Goal: Submit feedback/report problem: Submit feedback/report problem

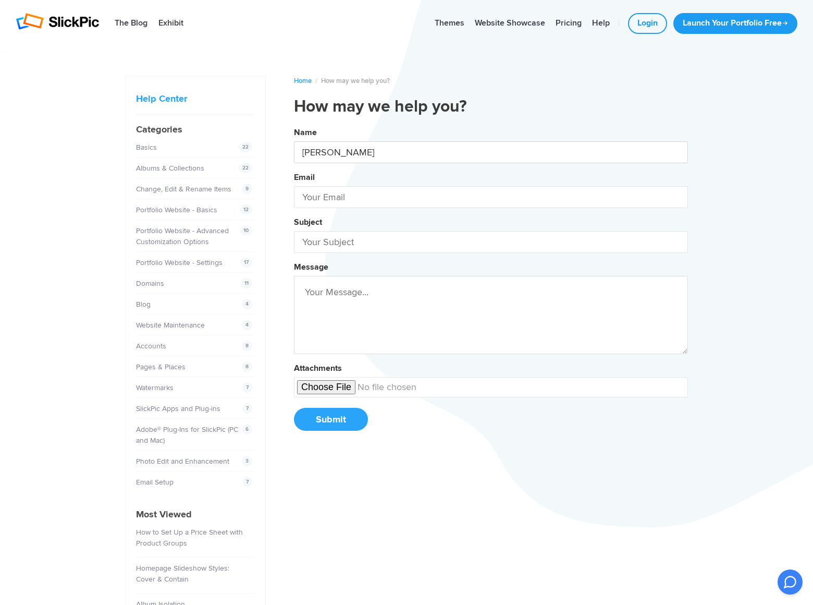
click at [294, 124] on button "Name [PERSON_NAME] Email Subject Message Attachments Submit" at bounding box center [491, 283] width 394 height 318
type input "[PERSON_NAME]"
type input "[PERSON_NAME][EMAIL_ADDRESS][DOMAIN_NAME]"
type input "[DOMAIN_NAME]"
click at [294, 124] on button "Name [PERSON_NAME] Email [PERSON_NAME][EMAIL_ADDRESS][DOMAIN_NAME] Subject [DOM…" at bounding box center [491, 283] width 394 height 318
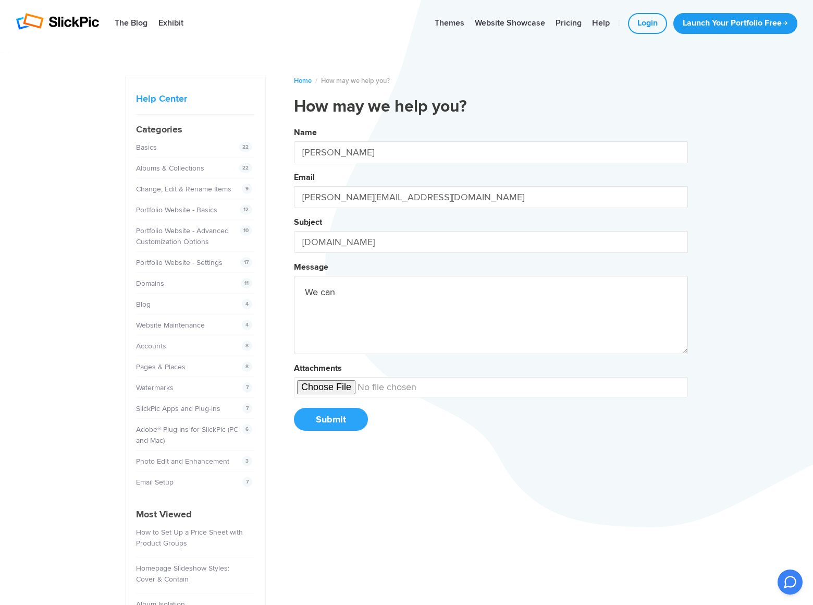
click at [294, 124] on button "Name [PERSON_NAME] Email [PERSON_NAME][EMAIL_ADDRESS][DOMAIN_NAME] Subject [DOM…" at bounding box center [491, 283] width 394 height 318
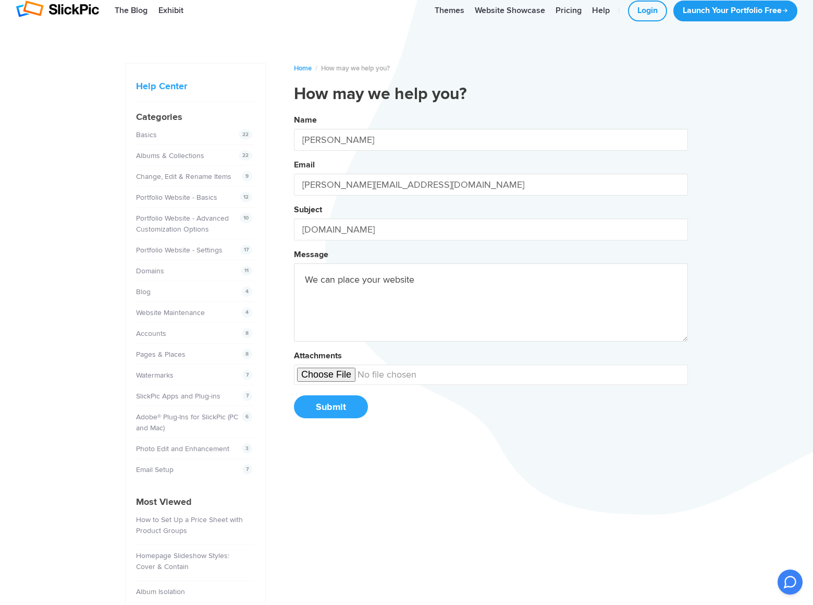
click at [294, 111] on button "Name [PERSON_NAME] Email [PERSON_NAME][EMAIL_ADDRESS][DOMAIN_NAME] Subject [DOM…" at bounding box center [491, 270] width 394 height 318
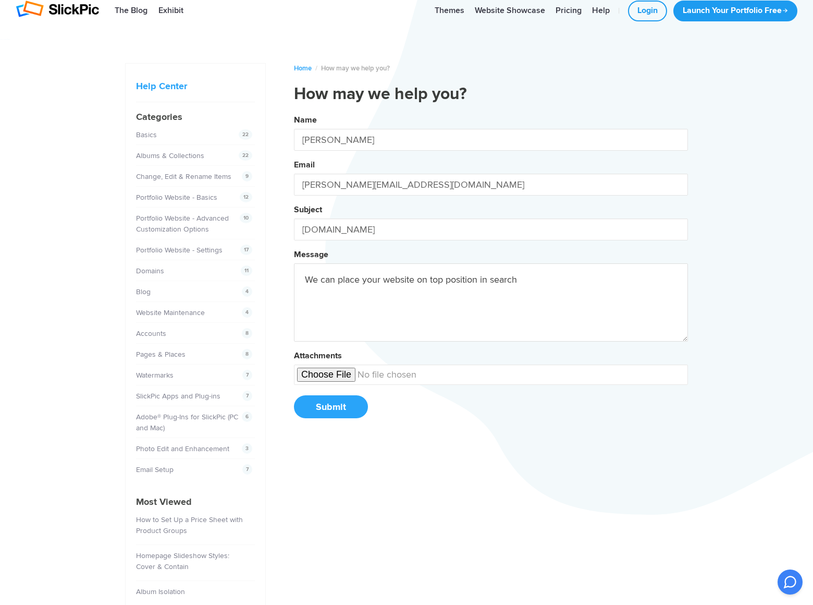
click at [294, 111] on button "Name [PERSON_NAME] Email [PERSON_NAME][EMAIL_ADDRESS][DOMAIN_NAME] Subject [DOM…" at bounding box center [491, 270] width 394 height 318
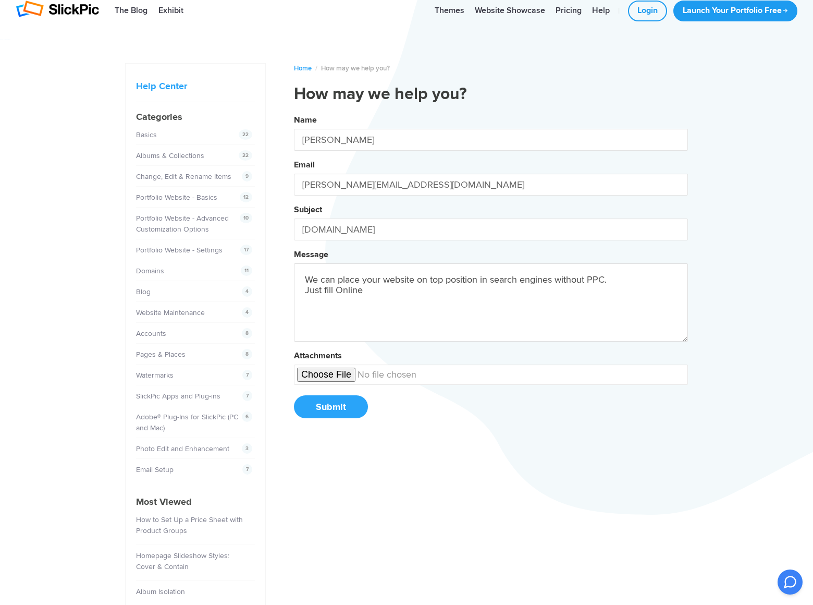
click at [294, 111] on button "Name [PERSON_NAME] Email [PERSON_NAME][EMAIL_ADDRESS][DOMAIN_NAME] Subject [DOM…" at bounding box center [491, 270] width 394 height 318
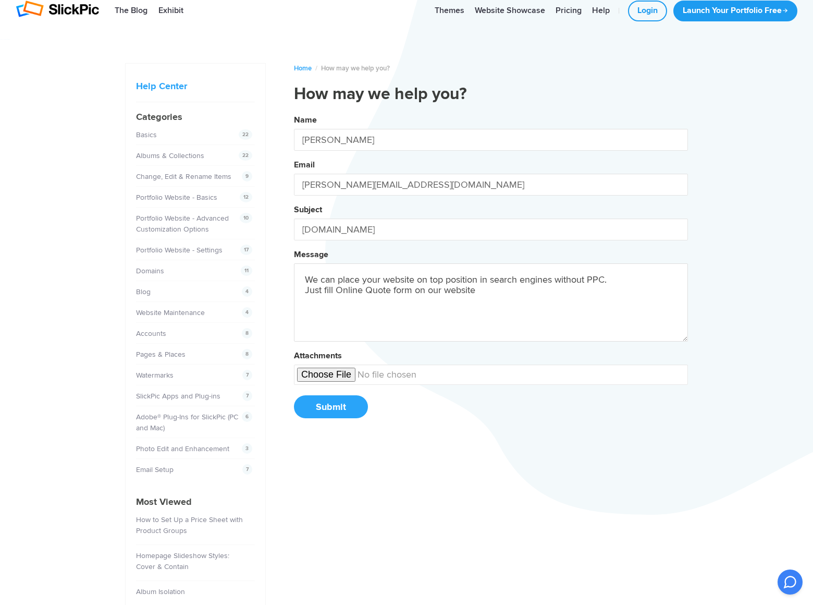
click at [294, 111] on button "Name [PERSON_NAME] Email [PERSON_NAME][EMAIL_ADDRESS][DOMAIN_NAME] Subject [DOM…" at bounding box center [491, 270] width 394 height 318
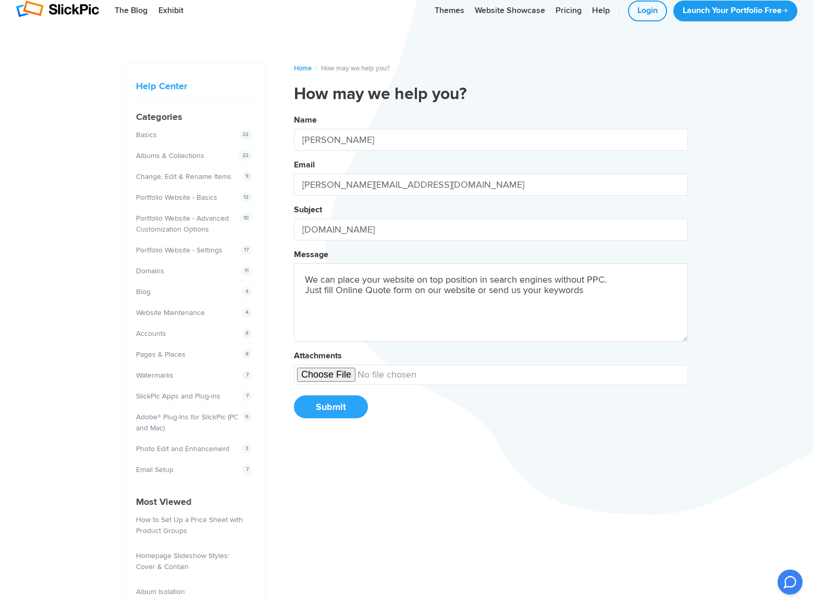
click at [294, 111] on button "Name [PERSON_NAME] Email [PERSON_NAME][EMAIL_ADDRESS][DOMAIN_NAME] Subject [DOM…" at bounding box center [491, 270] width 394 height 318
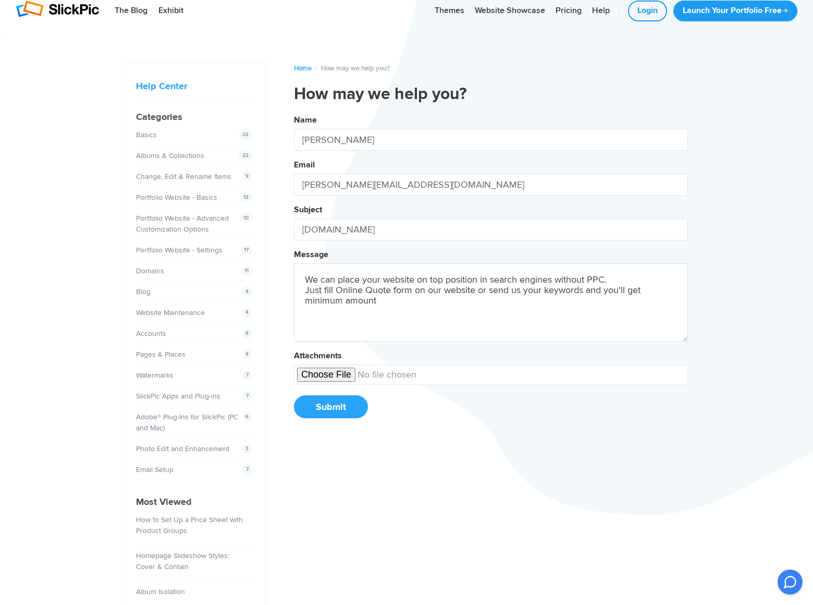
click at [294, 111] on button "Name [PERSON_NAME] Email [PERSON_NAME][EMAIL_ADDRESS][DOMAIN_NAME] Subject [DOM…" at bounding box center [491, 270] width 394 height 318
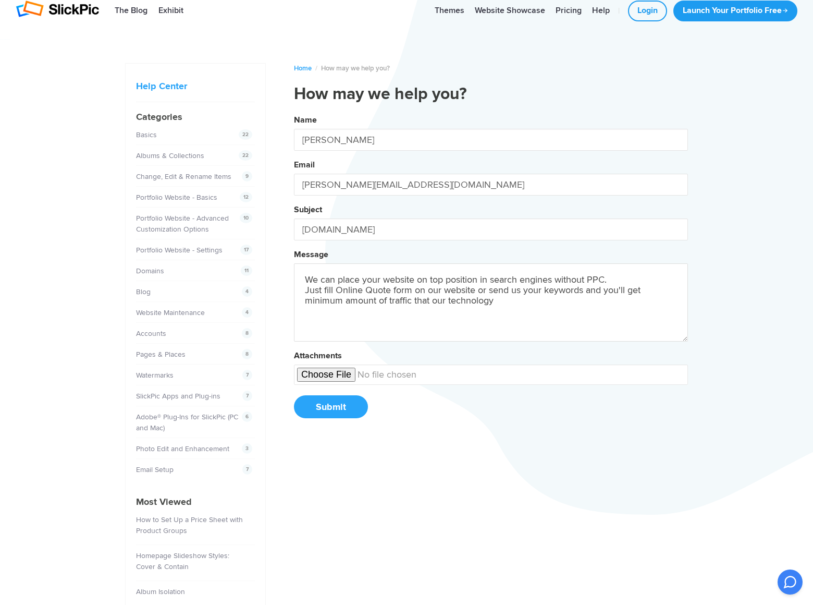
click at [294, 111] on button "Name [PERSON_NAME] Email [PERSON_NAME][EMAIL_ADDRESS][DOMAIN_NAME] Subject [DOM…" at bounding box center [491, 270] width 394 height 318
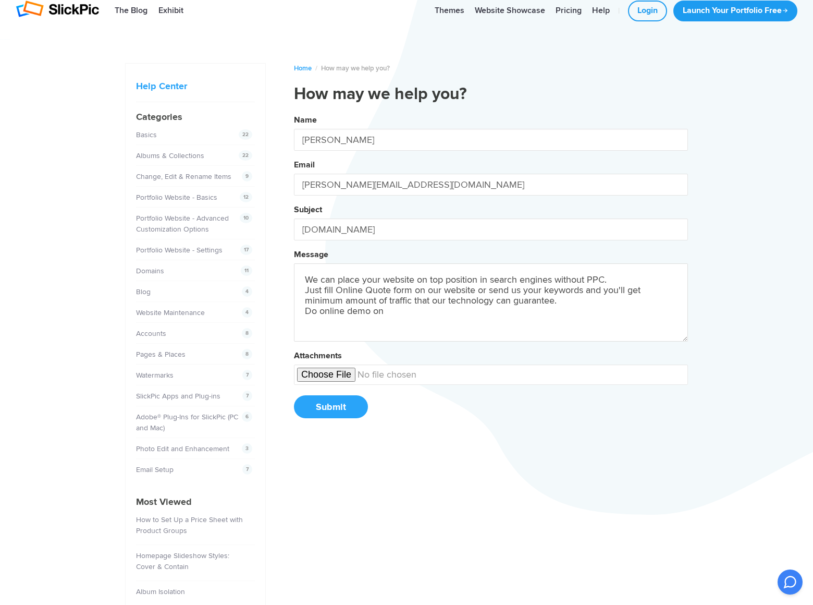
click at [294, 111] on button "Name [PERSON_NAME] Email [PERSON_NAME][EMAIL_ADDRESS][DOMAIN_NAME] Subject [DOM…" at bounding box center [491, 270] width 394 height 318
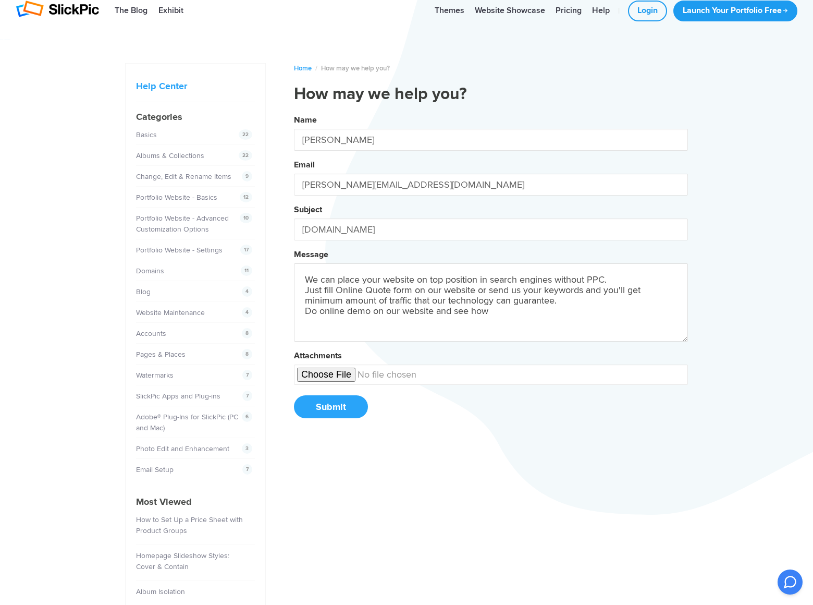
click at [294, 111] on button "Name [PERSON_NAME] Email [PERSON_NAME][EMAIL_ADDRESS][DOMAIN_NAME] Subject [DOM…" at bounding box center [491, 270] width 394 height 318
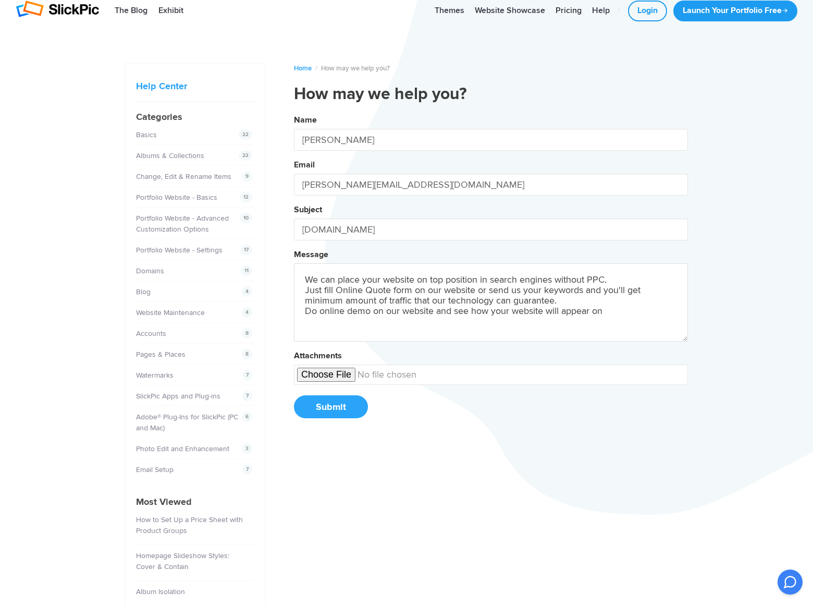
click at [294, 111] on button "Name [PERSON_NAME] Email [PERSON_NAME][EMAIL_ADDRESS][DOMAIN_NAME] Subject [DOM…" at bounding box center [491, 270] width 394 height 318
type textarea "We can place your website on top position in search engines without PPC. Just f…"
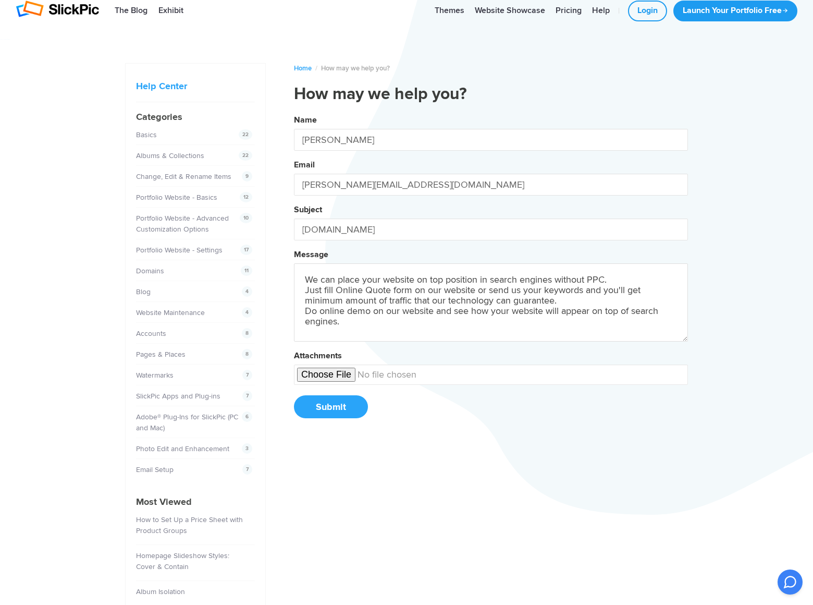
click at [330, 407] on button "Submit" at bounding box center [331, 406] width 74 height 23
